Goal: Information Seeking & Learning: Learn about a topic

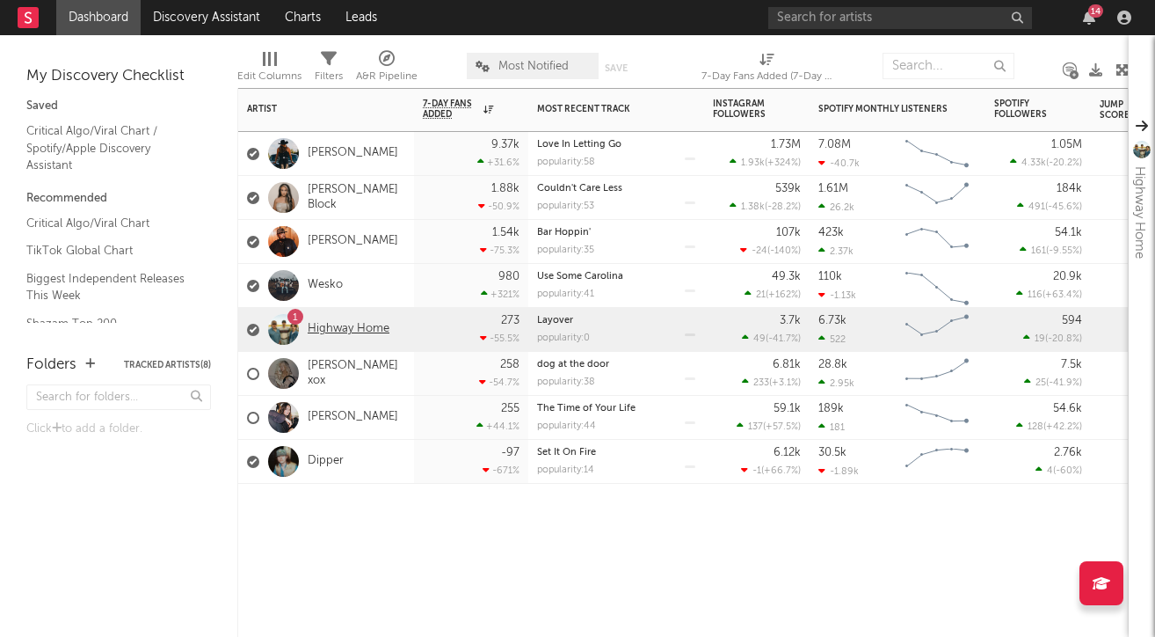
click at [371, 325] on link "Highway Home" at bounding box center [349, 329] width 82 height 15
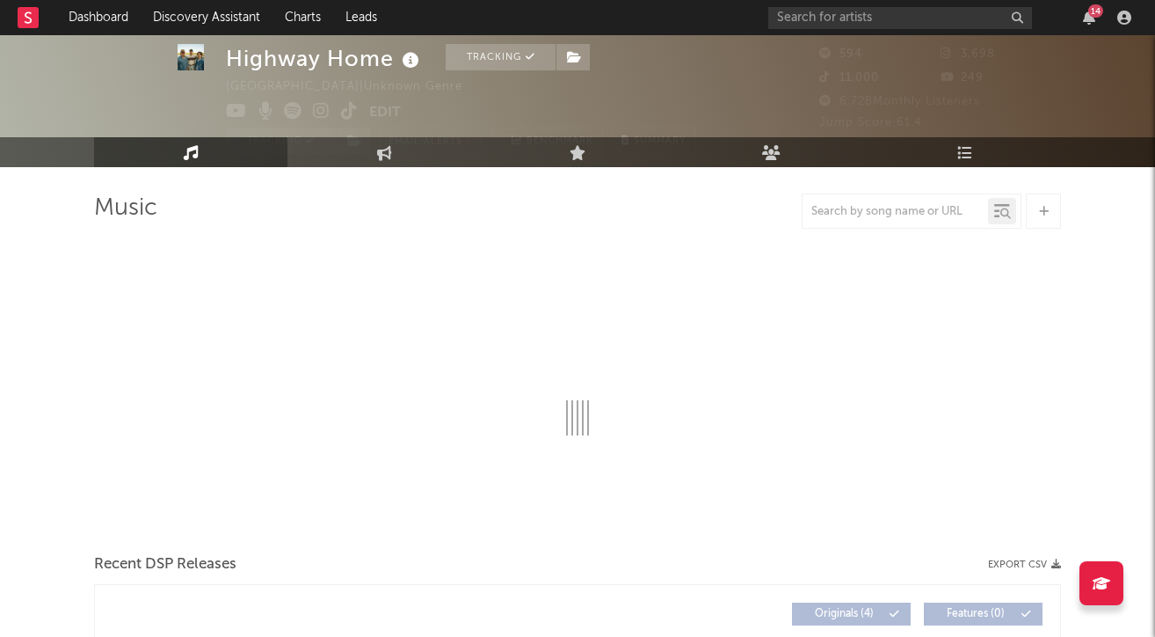
select select "1w"
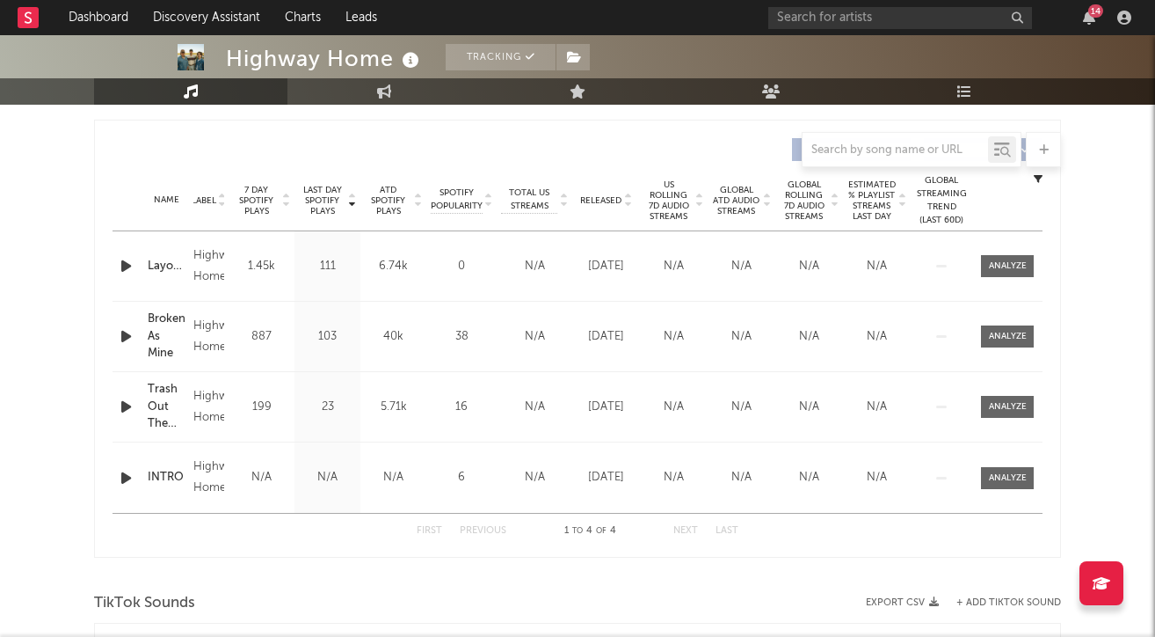
scroll to position [673, 0]
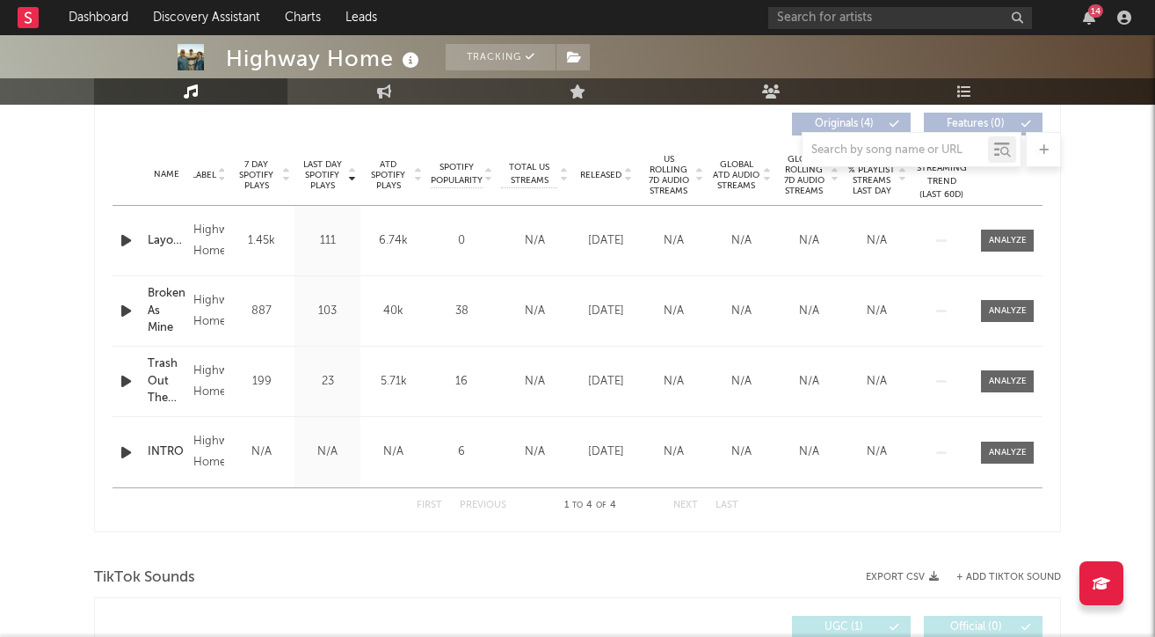
click at [690, 1] on nav "Dashboard Discovery Assistant Charts Leads 14" at bounding box center [577, 17] width 1155 height 35
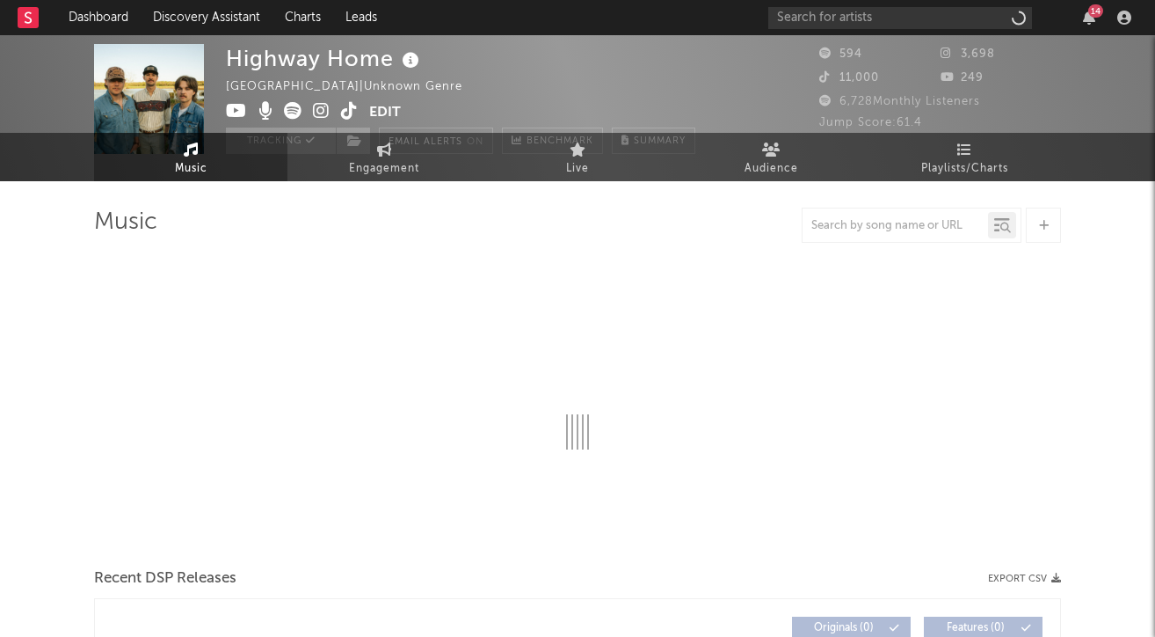
select select "1w"
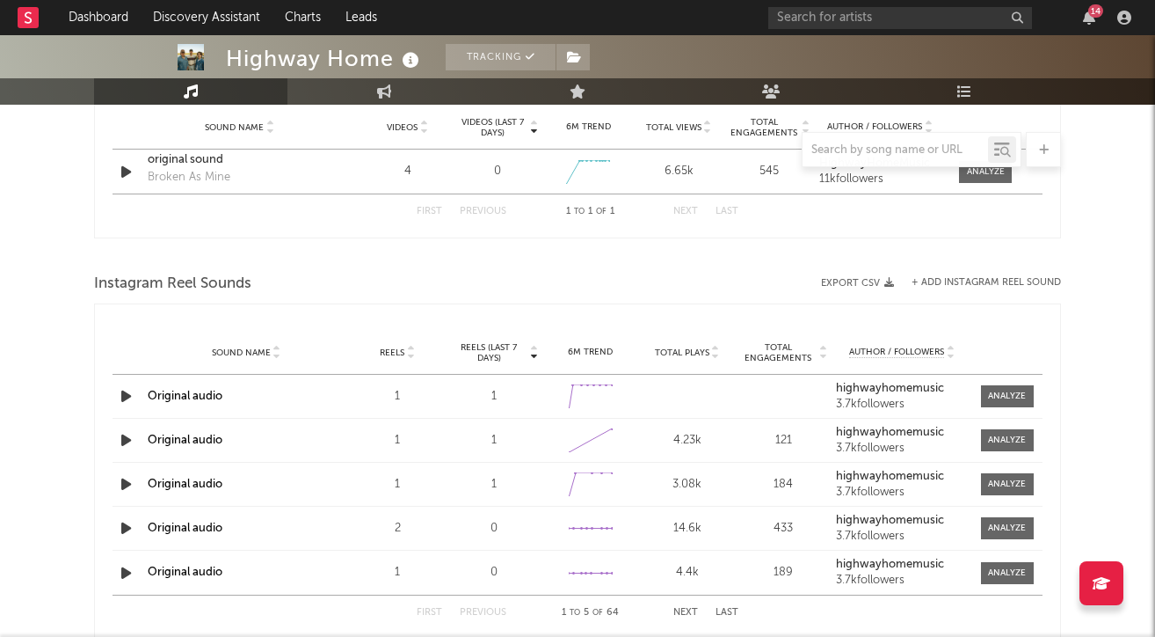
scroll to position [1422, 0]
